Goal: Task Accomplishment & Management: Use online tool/utility

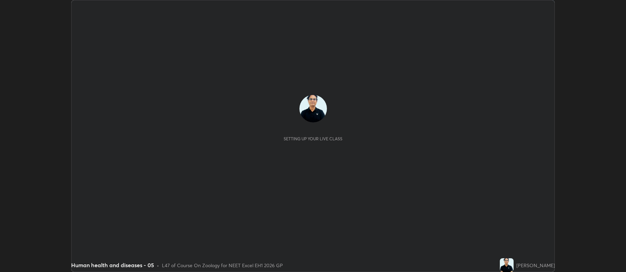
scroll to position [272, 626]
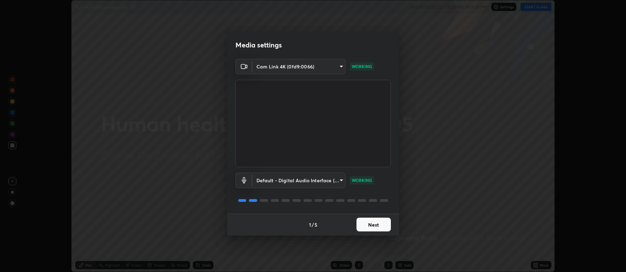
click at [373, 227] on button "Next" at bounding box center [373, 225] width 34 height 14
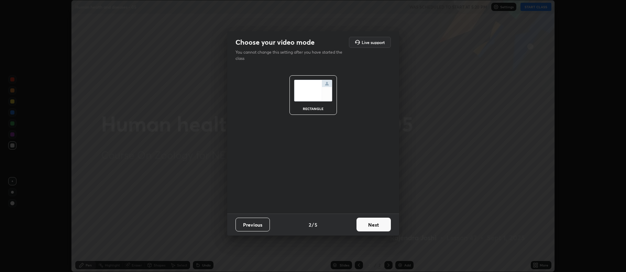
click at [374, 224] on button "Next" at bounding box center [373, 225] width 34 height 14
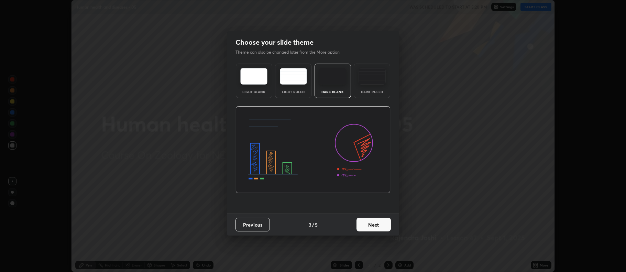
click at [376, 222] on button "Next" at bounding box center [373, 225] width 34 height 14
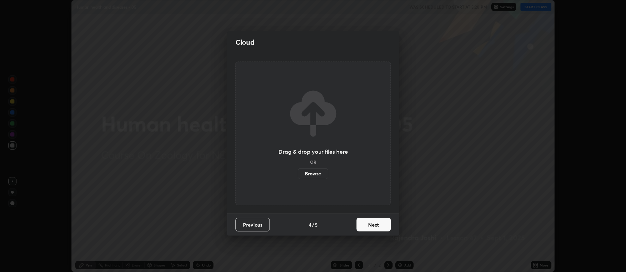
click at [374, 227] on button "Next" at bounding box center [373, 225] width 34 height 14
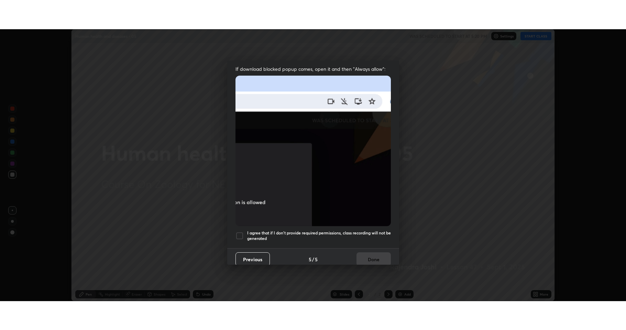
scroll to position [137, 0]
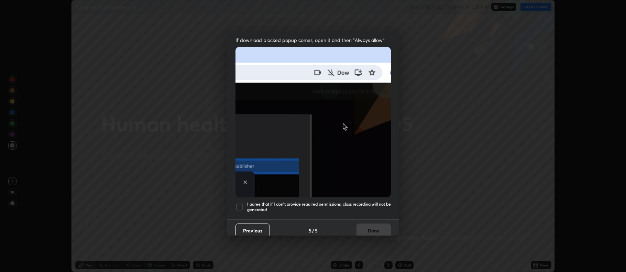
click at [239, 203] on div at bounding box center [239, 207] width 8 height 8
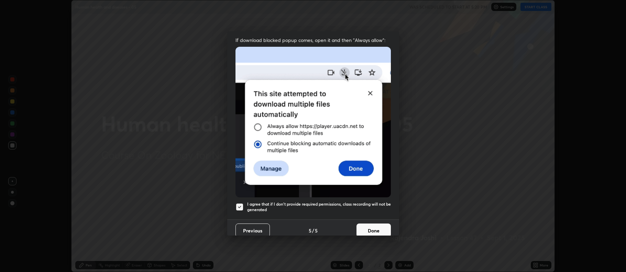
click at [375, 227] on button "Done" at bounding box center [373, 230] width 34 height 14
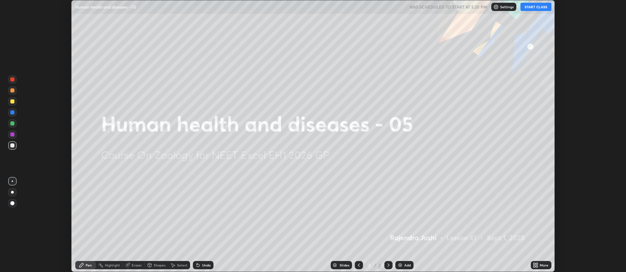
click at [533, 9] on button "START CLASS" at bounding box center [535, 7] width 31 height 8
click at [534, 265] on icon at bounding box center [534, 266] width 2 height 2
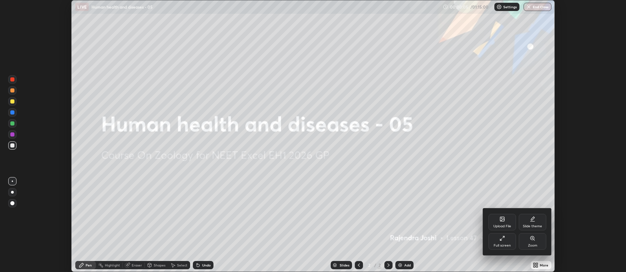
click at [501, 237] on icon at bounding box center [501, 237] width 5 height 5
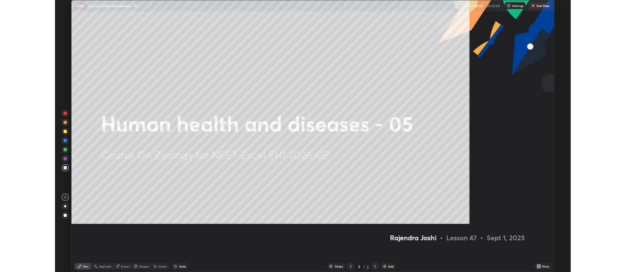
scroll to position [330, 626]
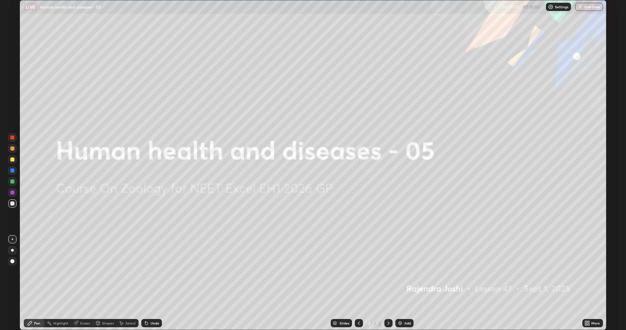
click at [405, 272] on div "Add" at bounding box center [407, 322] width 7 height 3
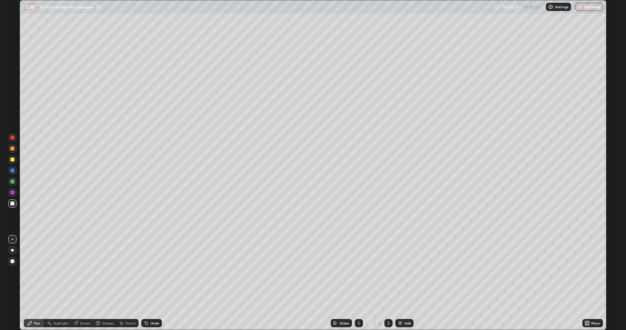
click at [402, 272] on div "Add" at bounding box center [404, 323] width 18 height 8
click at [152, 272] on div "Undo" at bounding box center [151, 323] width 21 height 8
click at [154, 272] on div "Undo" at bounding box center [155, 322] width 9 height 3
click at [155, 272] on div "Undo" at bounding box center [151, 323] width 21 height 8
click at [156, 272] on div "Undo" at bounding box center [155, 322] width 9 height 3
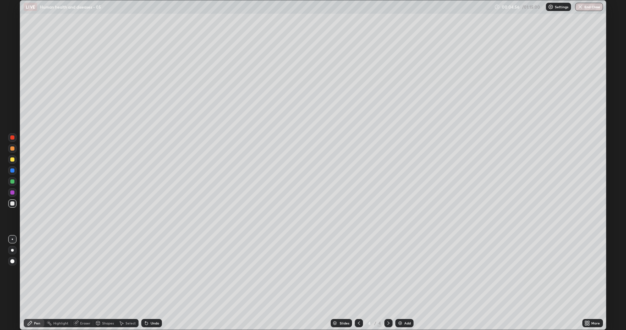
click at [156, 272] on div "Undo" at bounding box center [155, 322] width 9 height 3
click at [155, 272] on div "Undo" at bounding box center [155, 322] width 9 height 3
click at [155, 272] on div "Undo" at bounding box center [151, 323] width 21 height 8
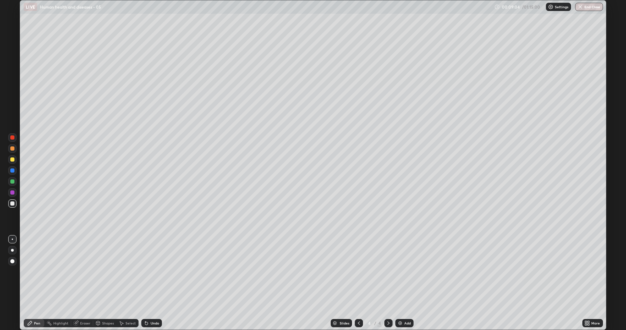
click at [81, 272] on div "Eraser" at bounding box center [85, 322] width 10 height 3
click at [37, 272] on div "Pen" at bounding box center [37, 322] width 6 height 3
click at [16, 161] on div at bounding box center [12, 159] width 8 height 8
click at [406, 272] on div "Add" at bounding box center [407, 322] width 7 height 3
click at [358, 272] on icon at bounding box center [358, 322] width 5 height 5
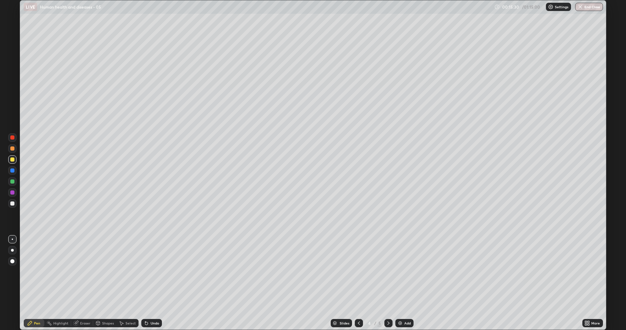
click at [408, 272] on div "Add" at bounding box center [407, 322] width 7 height 3
click at [9, 134] on div at bounding box center [12, 137] width 8 height 8
click at [14, 180] on div at bounding box center [12, 181] width 4 height 4
click at [12, 158] on div at bounding box center [12, 159] width 4 height 4
click at [14, 141] on div at bounding box center [12, 137] width 8 height 8
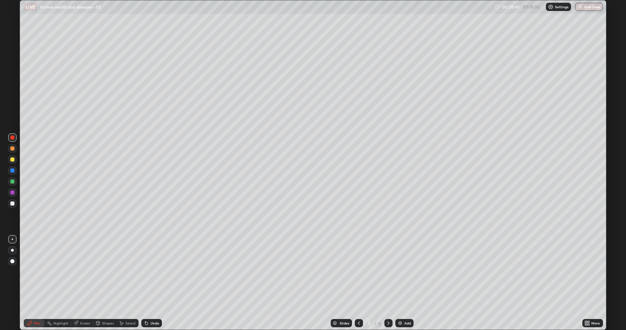
click at [407, 272] on div "Add" at bounding box center [407, 322] width 7 height 3
click at [399, 272] on img at bounding box center [399, 322] width 5 height 5
click at [12, 170] on div at bounding box center [12, 170] width 4 height 4
click at [13, 159] on div at bounding box center [12, 159] width 4 height 4
click at [12, 204] on div at bounding box center [12, 203] width 4 height 4
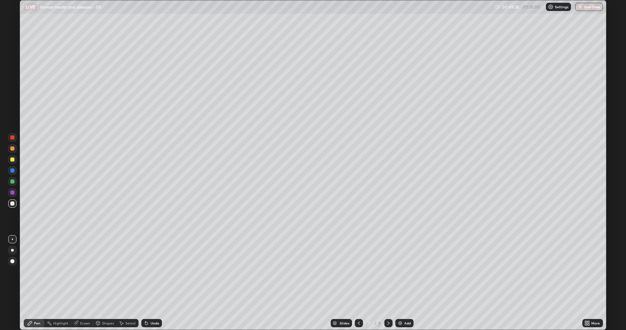
click at [11, 140] on div at bounding box center [12, 137] width 8 height 8
click at [80, 272] on div "Eraser" at bounding box center [85, 322] width 10 height 3
click at [357, 272] on icon at bounding box center [358, 322] width 5 height 5
click at [33, 272] on icon at bounding box center [29, 322] width 5 height 5
click at [12, 201] on div at bounding box center [12, 203] width 4 height 4
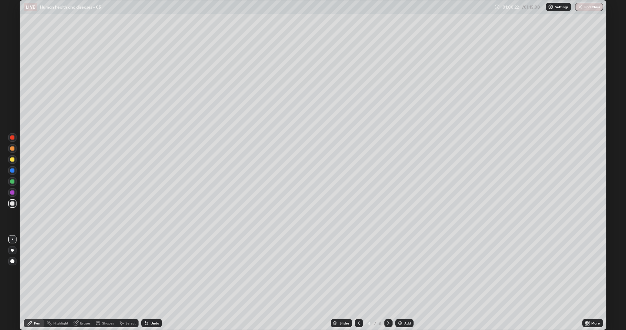
click at [12, 160] on div at bounding box center [12, 159] width 4 height 4
click at [12, 205] on div at bounding box center [12, 203] width 4 height 4
click at [238, 272] on div "Slides 6 / 8 Add" at bounding box center [372, 323] width 420 height 14
click at [12, 159] on div at bounding box center [12, 159] width 4 height 4
click at [409, 272] on div "Add" at bounding box center [407, 322] width 7 height 3
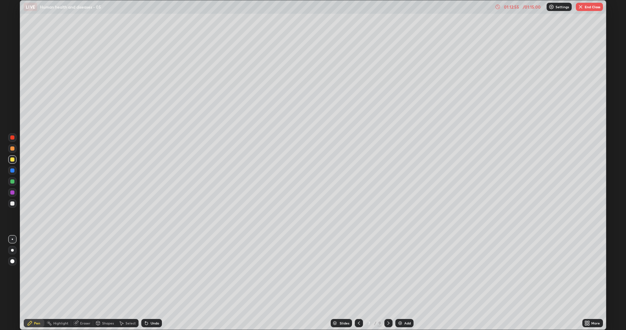
click at [13, 139] on div at bounding box center [12, 137] width 4 height 4
click at [591, 7] on button "End Class" at bounding box center [589, 7] width 27 height 8
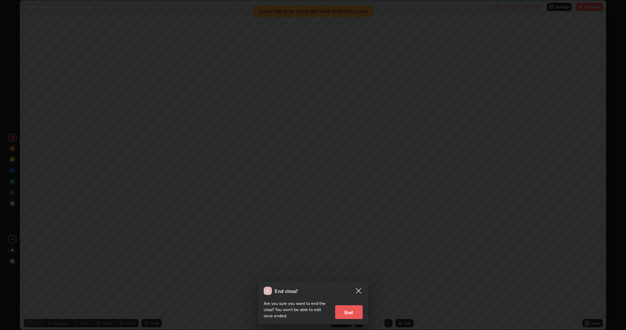
click at [345, 272] on button "End" at bounding box center [348, 312] width 27 height 14
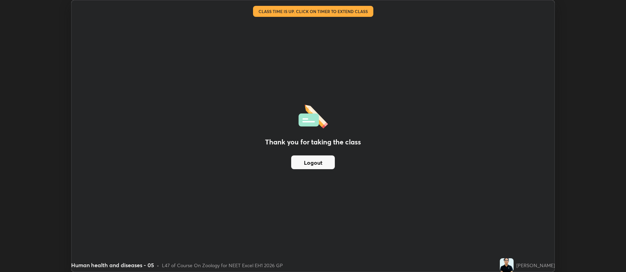
scroll to position [34099, 33745]
